Goal: Navigation & Orientation: Understand site structure

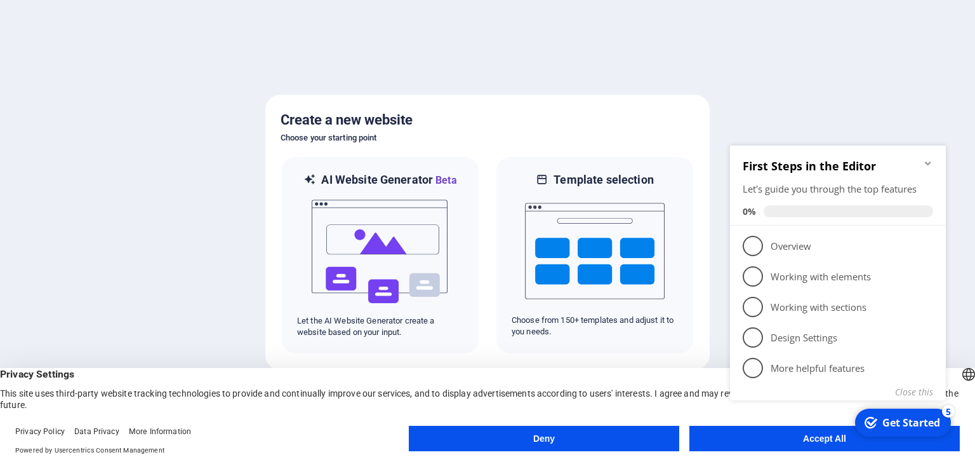
click at [795, 447] on button "Accept All" at bounding box center [825, 437] width 271 height 25
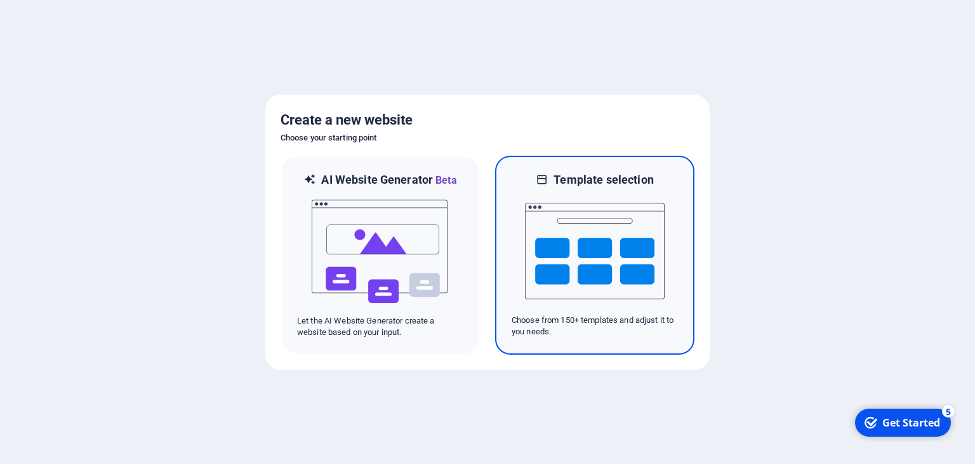
click at [533, 257] on img at bounding box center [595, 250] width 140 height 127
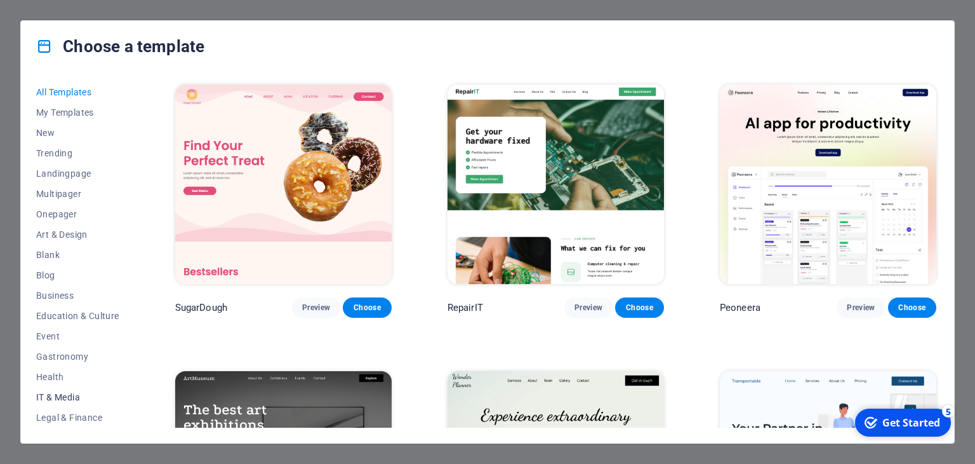
click at [74, 394] on span "IT & Media" at bounding box center [77, 397] width 83 height 10
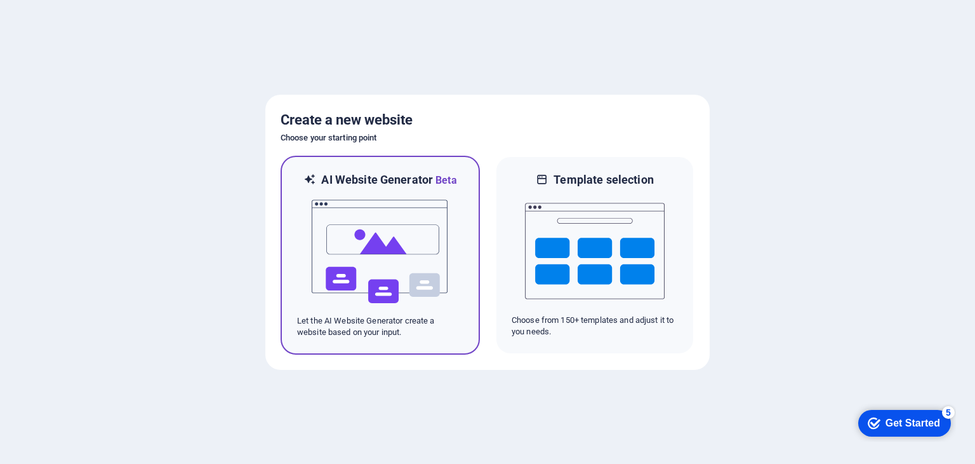
click at [445, 220] on img at bounding box center [381, 251] width 140 height 127
